Goal: Task Accomplishment & Management: Manage account settings

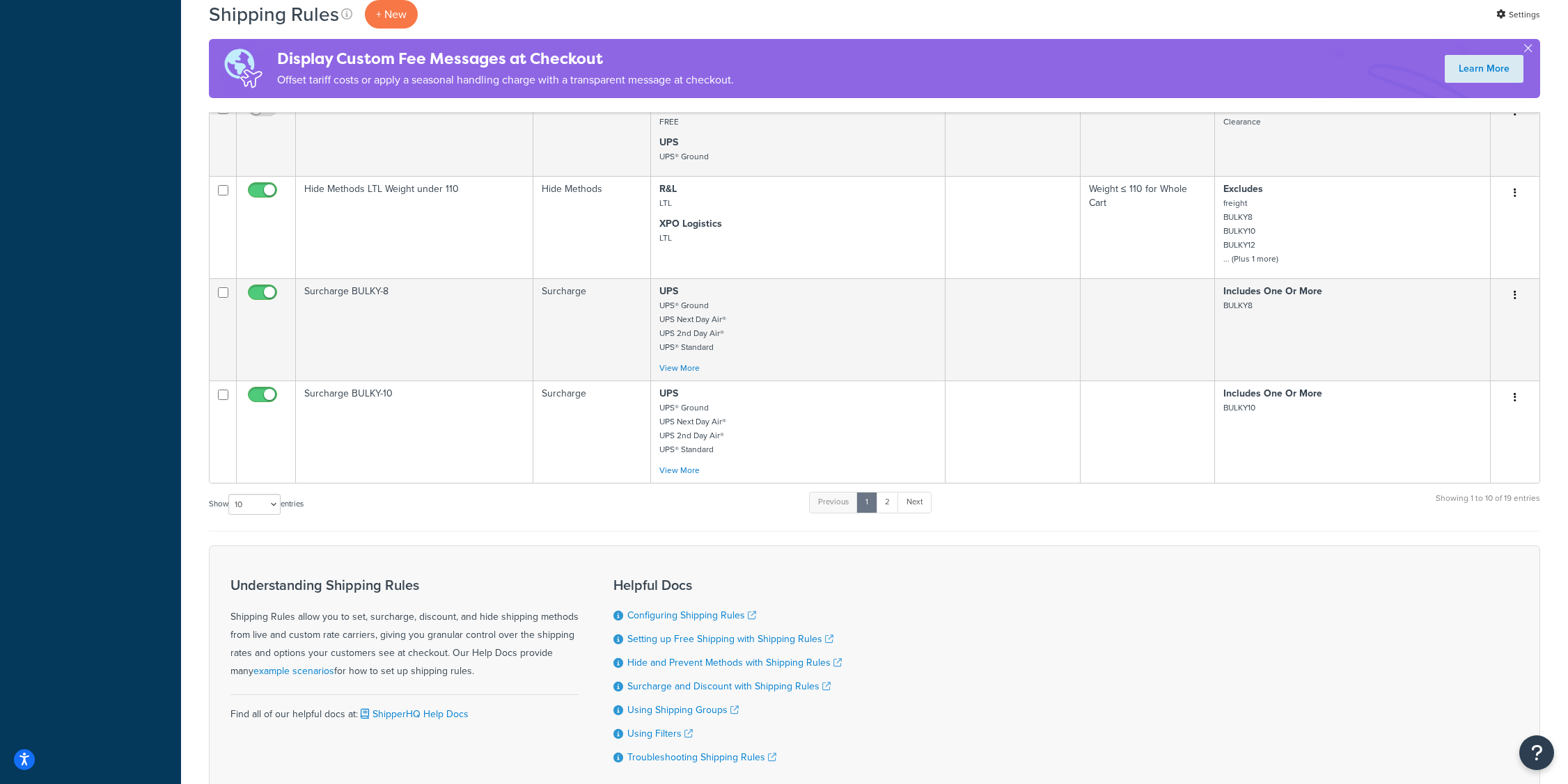
scroll to position [922, 0]
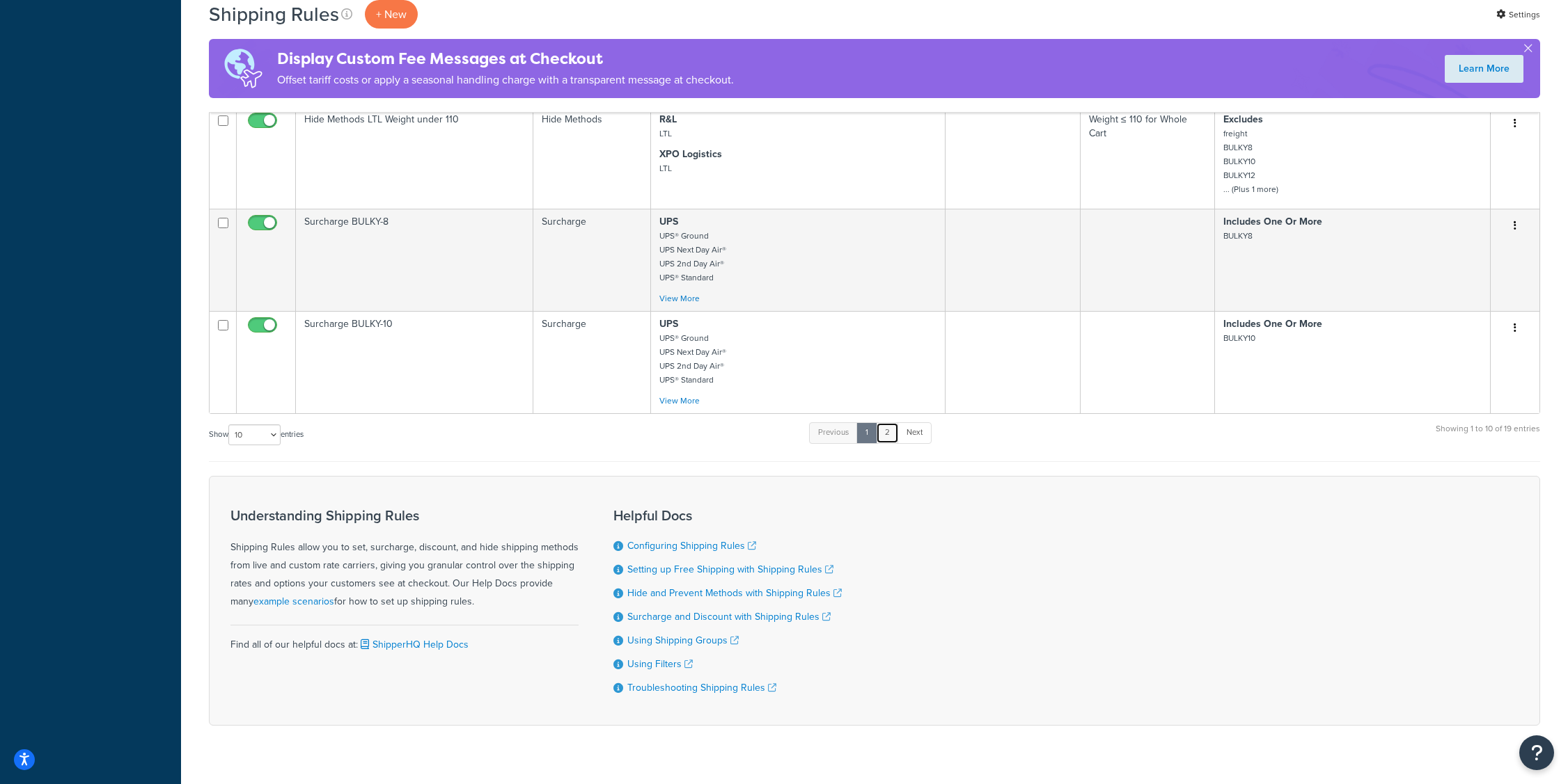
click at [888, 433] on link "2" at bounding box center [887, 433] width 23 height 21
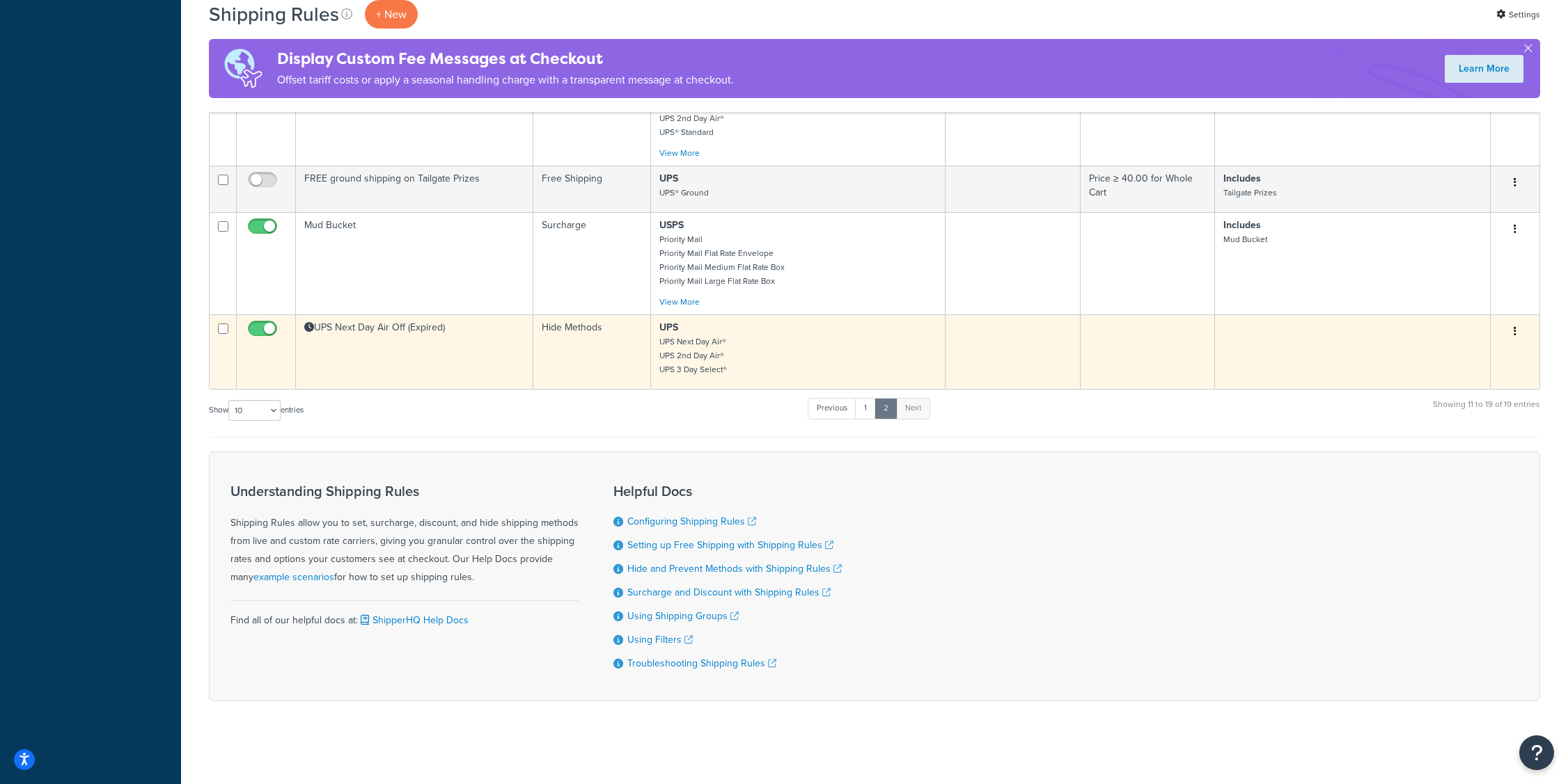
click at [639, 368] on td "Hide Methods" at bounding box center [592, 352] width 117 height 75
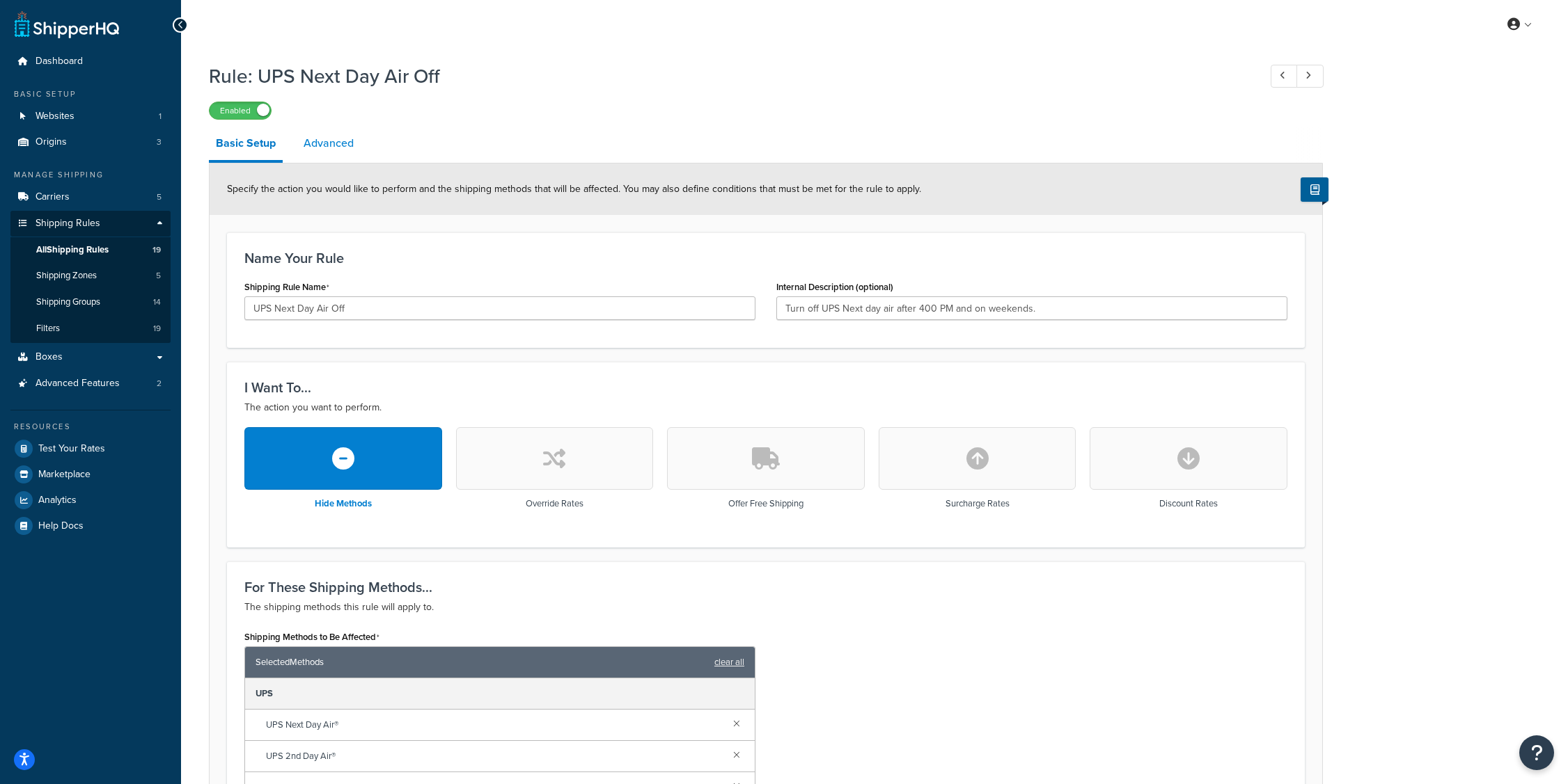
click at [315, 143] on link "Advanced" at bounding box center [329, 143] width 64 height 34
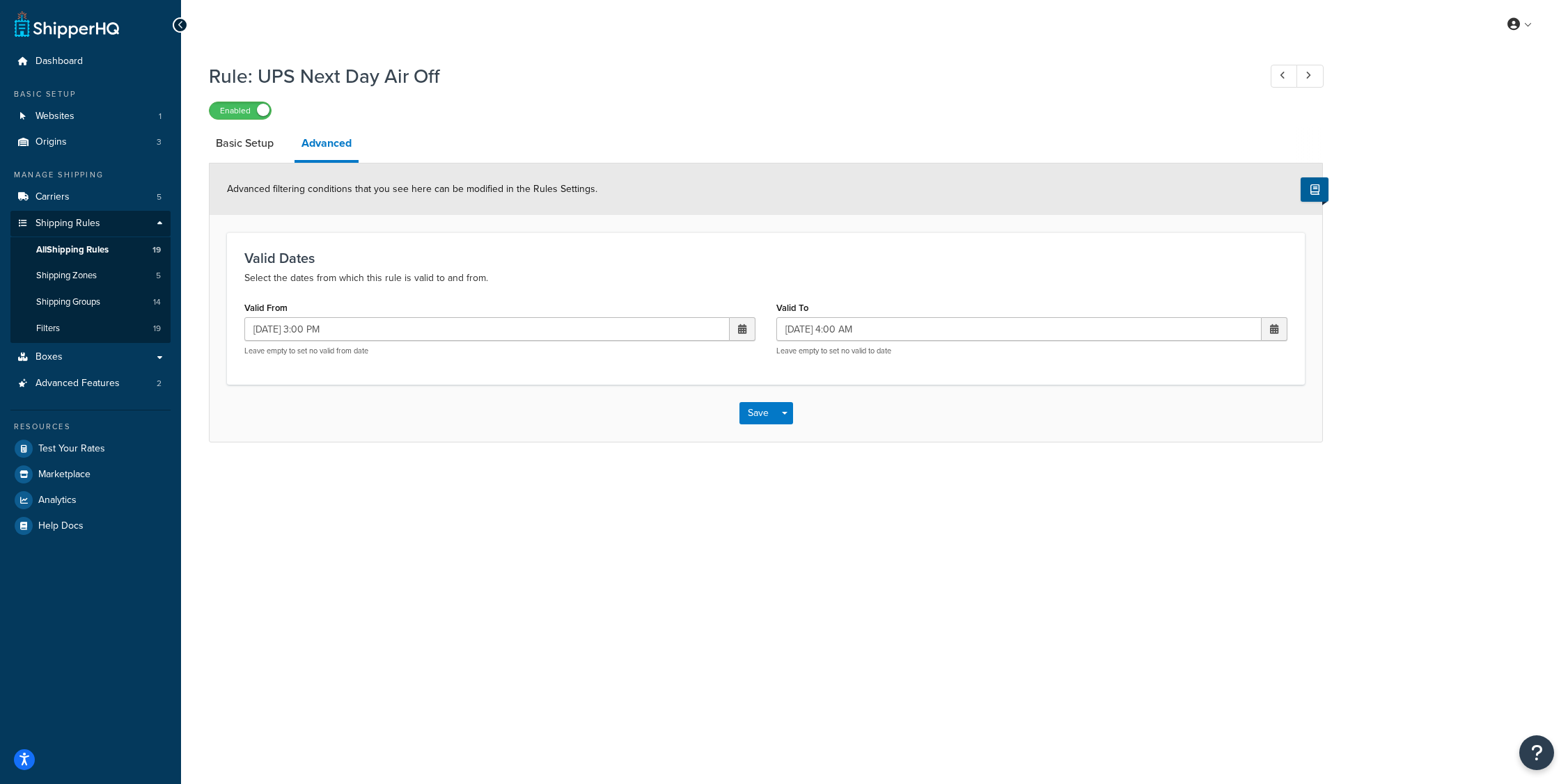
click at [741, 330] on span at bounding box center [742, 329] width 8 height 10
click at [696, 457] on td "25" at bounding box center [692, 461] width 24 height 21
type input "[DATE] 3:00 PM"
click at [1282, 328] on span at bounding box center [1274, 329] width 26 height 24
click at [1247, 460] on td "26" at bounding box center [1248, 461] width 24 height 21
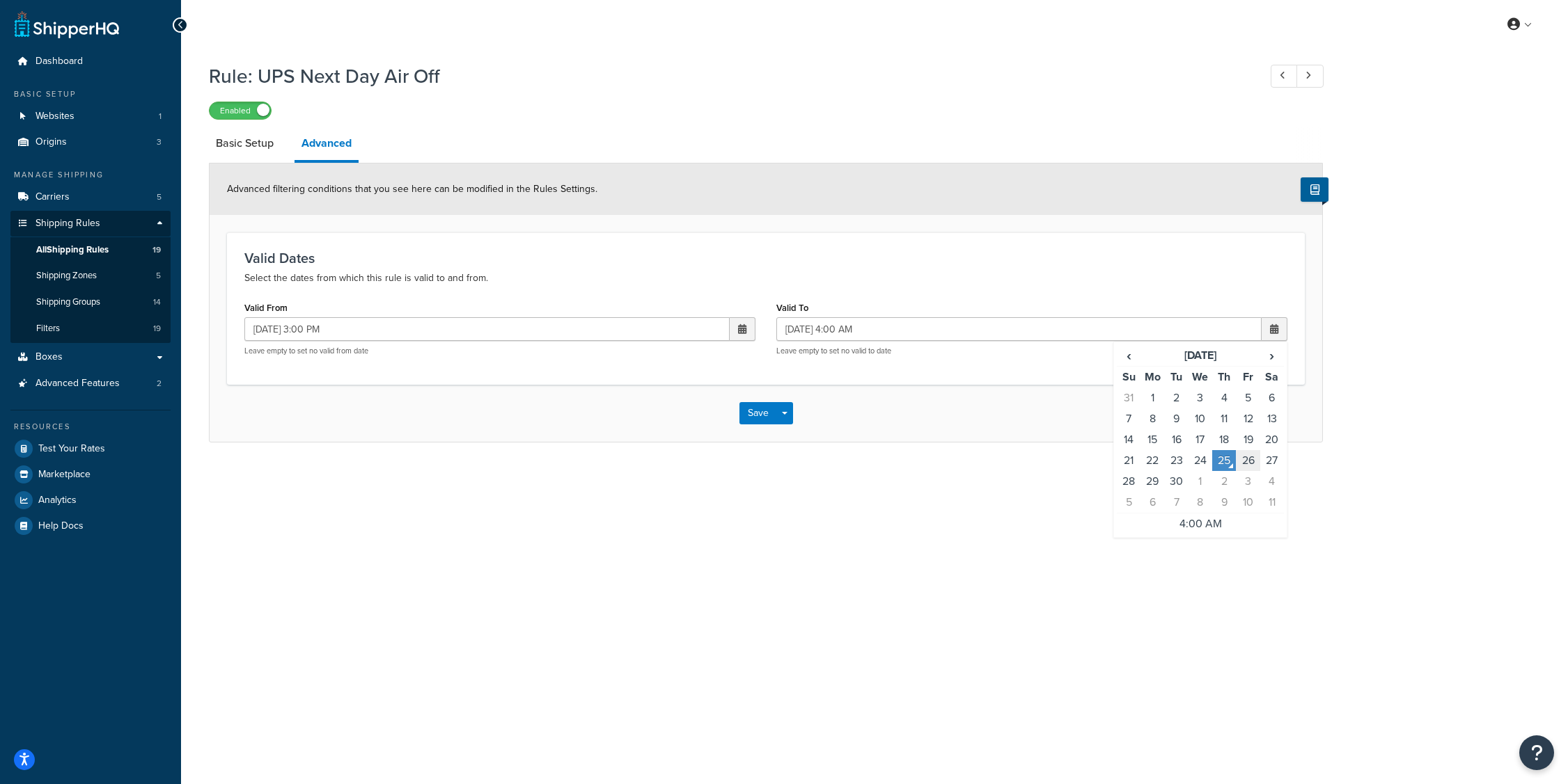
type input "[DATE] 4:00 AM"
click at [748, 417] on button "Save" at bounding box center [758, 413] width 37 height 23
